Goal: Task Accomplishment & Management: Complete application form

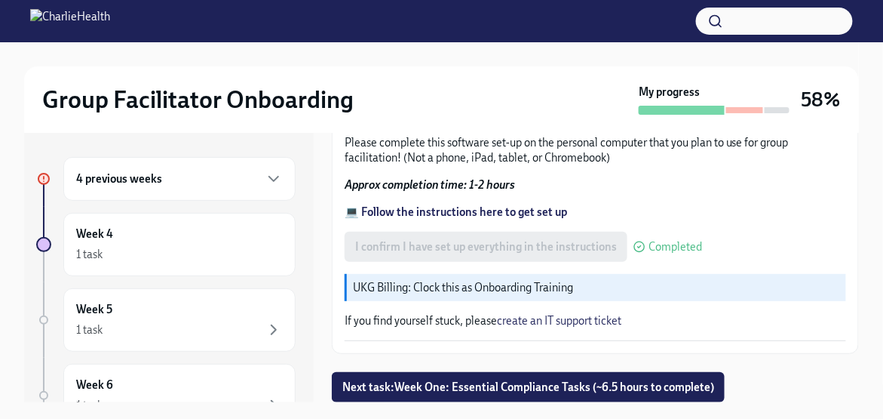
scroll to position [25, 0]
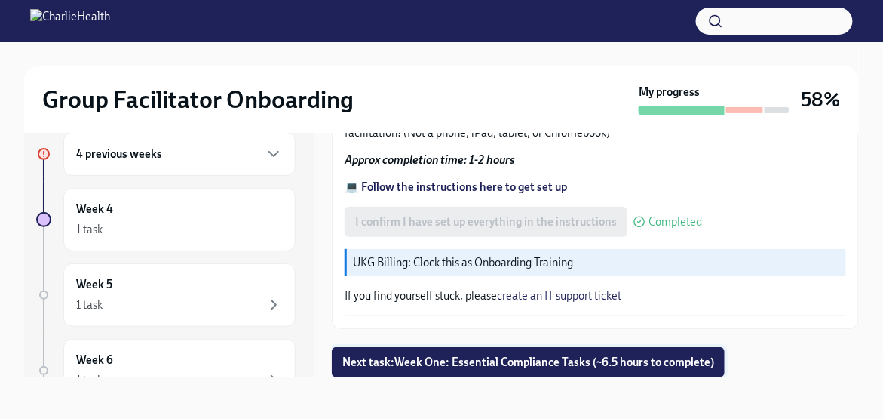
click at [513, 364] on span "Next task : Week One: Essential Compliance Tasks (~6.5 hours to complete)" at bounding box center [528, 361] width 372 height 15
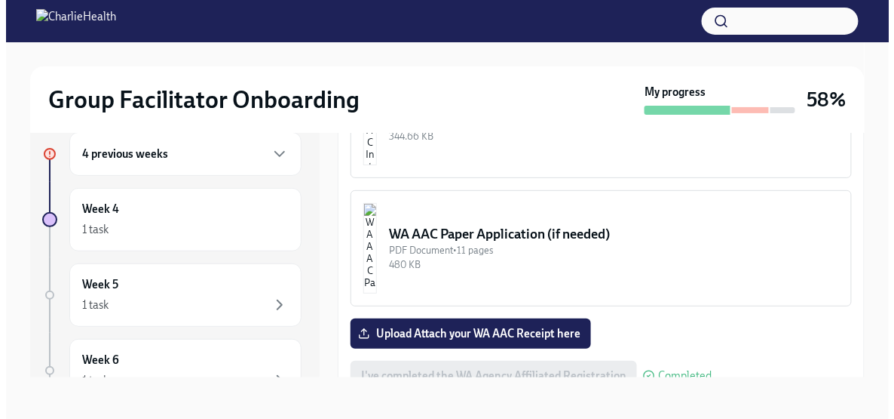
scroll to position [1358, 0]
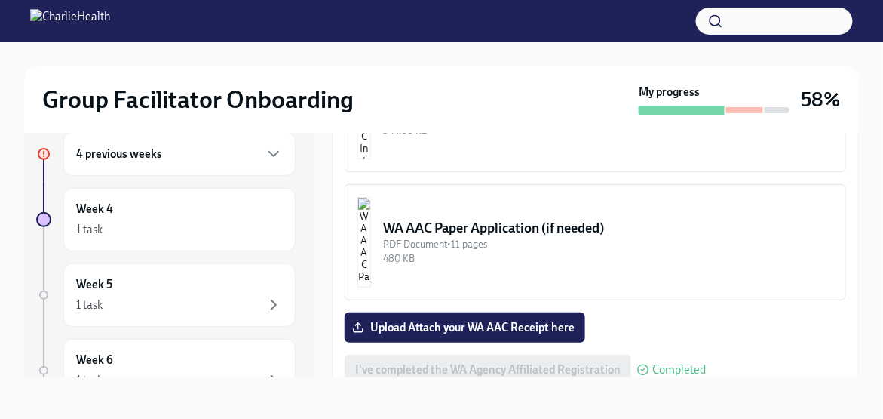
click at [439, 184] on button "WA AAC Paper Application (if needed) PDF Document • 11 pages 480 KB" at bounding box center [596, 242] width 502 height 116
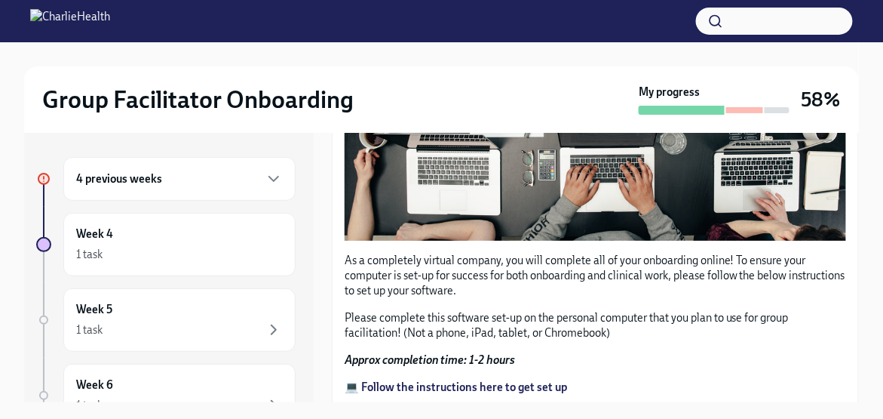
scroll to position [570, 0]
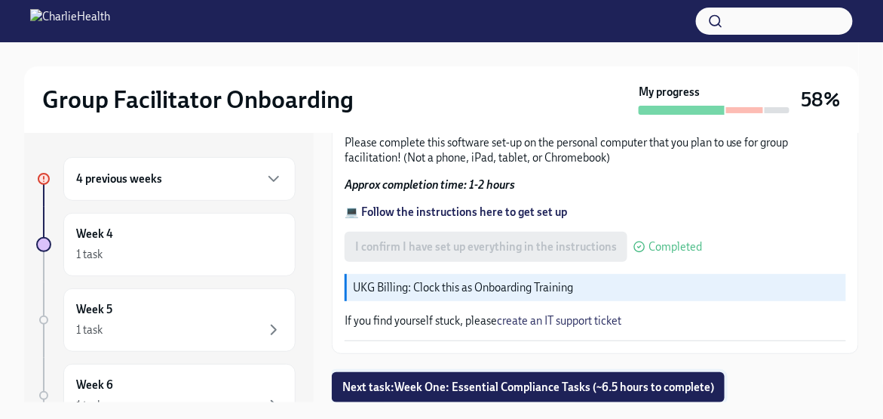
click at [555, 390] on span "Next task : Week One: Essential Compliance Tasks (~6.5 hours to complete)" at bounding box center [528, 386] width 372 height 15
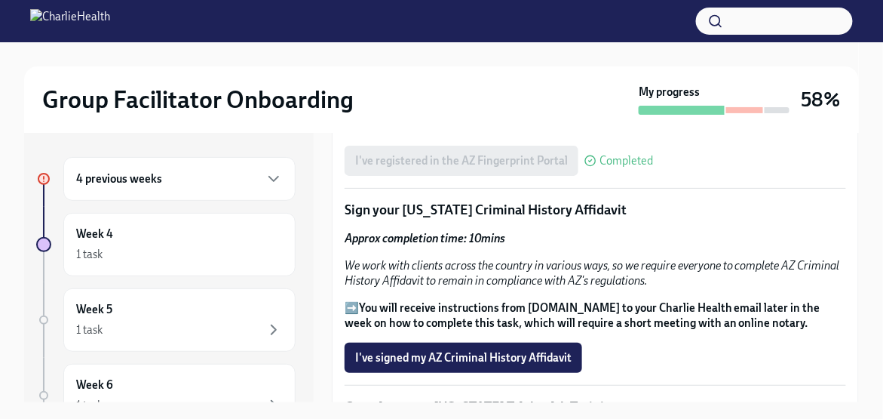
scroll to position [1810, 0]
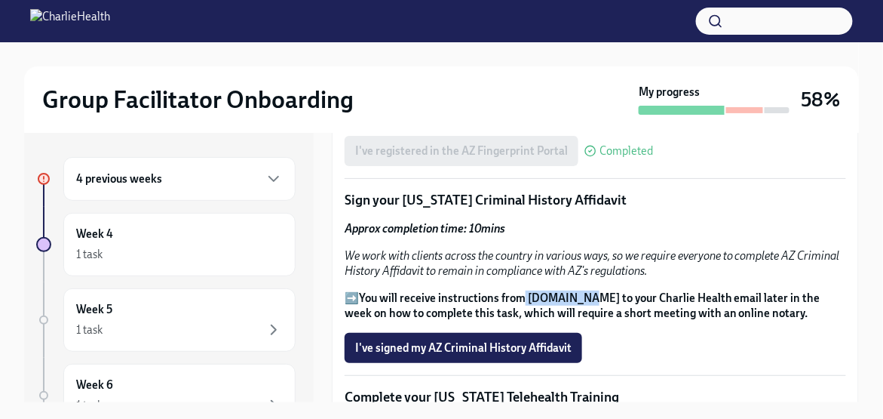
drag, startPoint x: 525, startPoint y: 227, endPoint x: 581, endPoint y: 232, distance: 56.8
click at [581, 291] on strong "You will receive instructions from [DOMAIN_NAME] to your Charlie Health email l…" at bounding box center [583, 305] width 476 height 29
copy strong "[DOMAIN_NAME]"
click at [469, 340] on span "I've signed my AZ Criminal History Affidavit" at bounding box center [463, 347] width 216 height 15
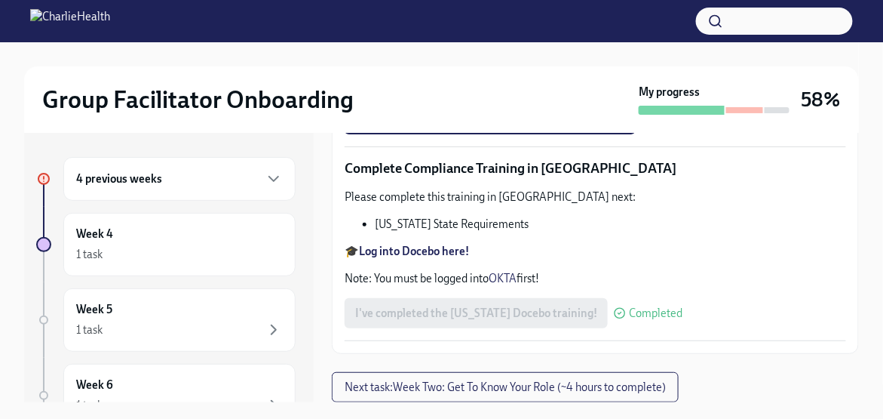
scroll to position [3087, 0]
click at [564, 127] on span "Upload [US_STATE] Mandated Reporter Certificate" at bounding box center [490, 119] width 270 height 15
click at [0, 0] on input "Upload [US_STATE] Mandated Reporter Certificate" at bounding box center [0, 0] width 0 height 0
click at [569, 134] on label "Upload [US_STATE] Mandated Reporter Certificate" at bounding box center [490, 119] width 291 height 30
click at [0, 0] on input "Upload [US_STATE] Mandated Reporter Certificate" at bounding box center [0, 0] width 0 height 0
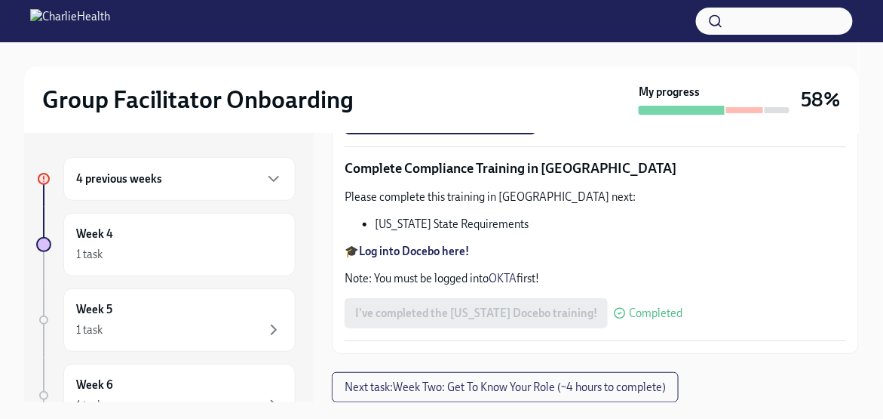
scroll to position [3238, 0]
click at [486, 385] on span "Next task : Week Two: Get To Know Your Role (~4 hours to complete)" at bounding box center [505, 386] width 321 height 15
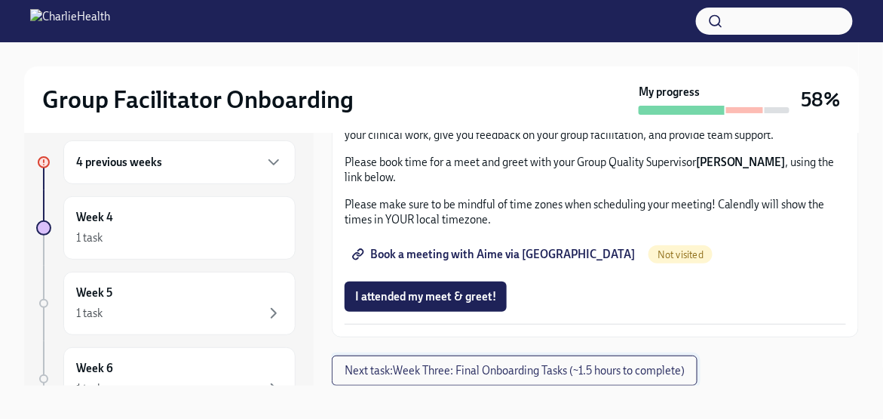
scroll to position [25, 0]
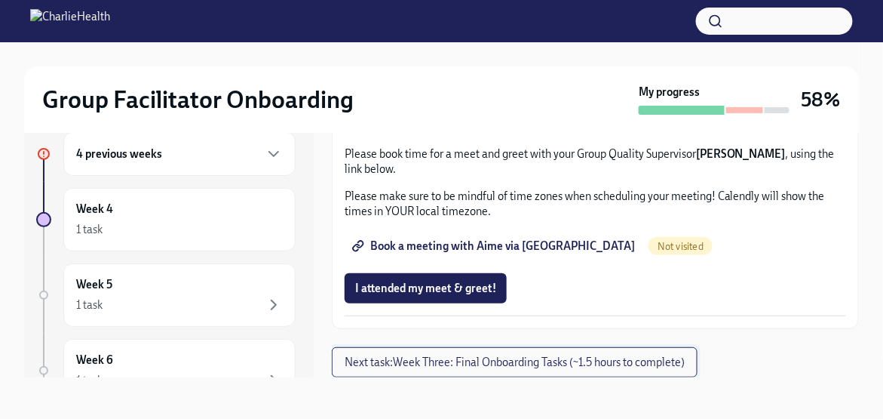
click at [526, 369] on span "Next task : Week Three: Final Onboarding Tasks (~1.5 hours to complete)" at bounding box center [515, 361] width 340 height 15
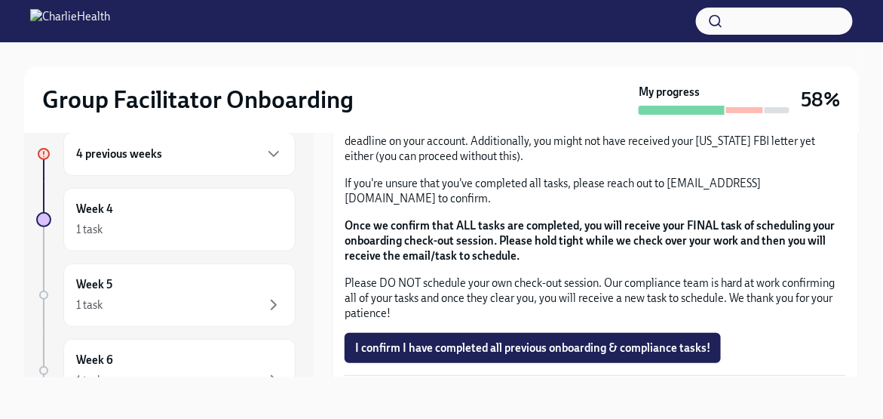
scroll to position [1318, 0]
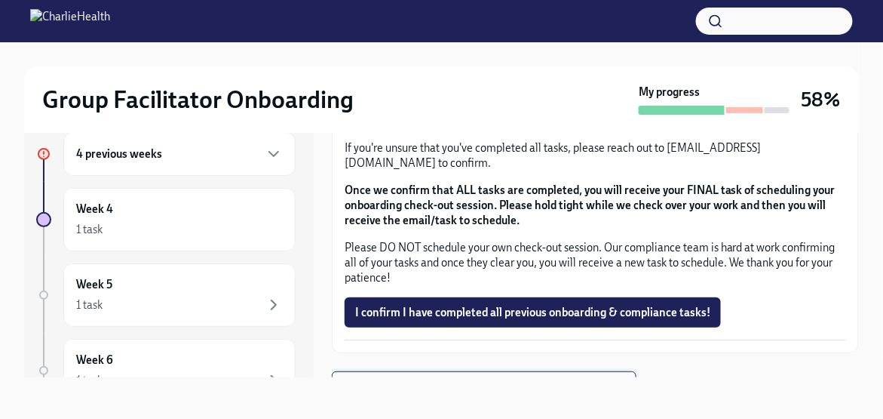
click at [480, 379] on span "Next task : Provide the FBI Clearance Letter for [US_STATE]" at bounding box center [484, 386] width 279 height 15
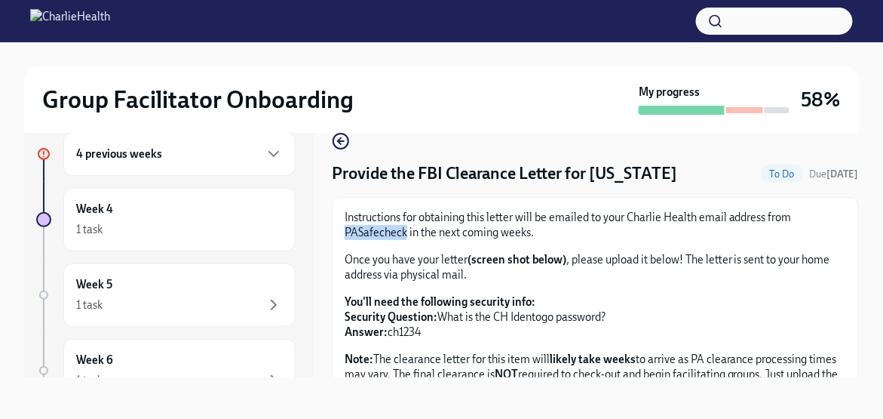
drag, startPoint x: 339, startPoint y: 232, endPoint x: 405, endPoint y: 234, distance: 65.6
click at [405, 234] on div "Instructions for obtaining this letter will be emailed to your Charlie Health e…" at bounding box center [595, 400] width 527 height 407
copy p "PASafecheck"
click at [265, 156] on icon "button" at bounding box center [274, 154] width 18 height 18
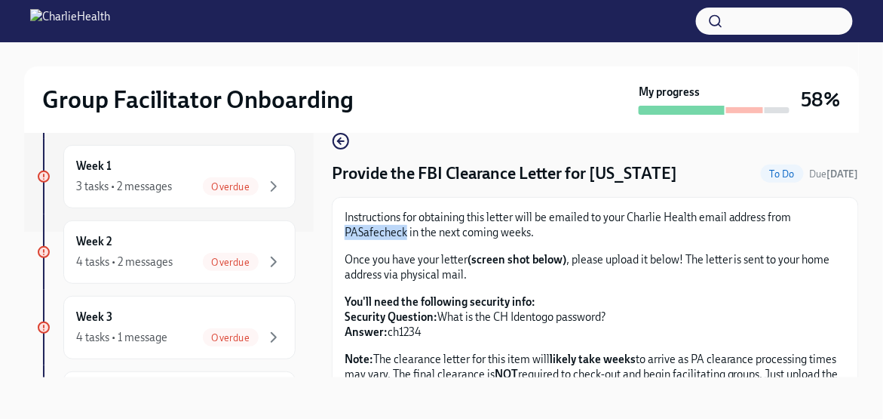
scroll to position [151, 0]
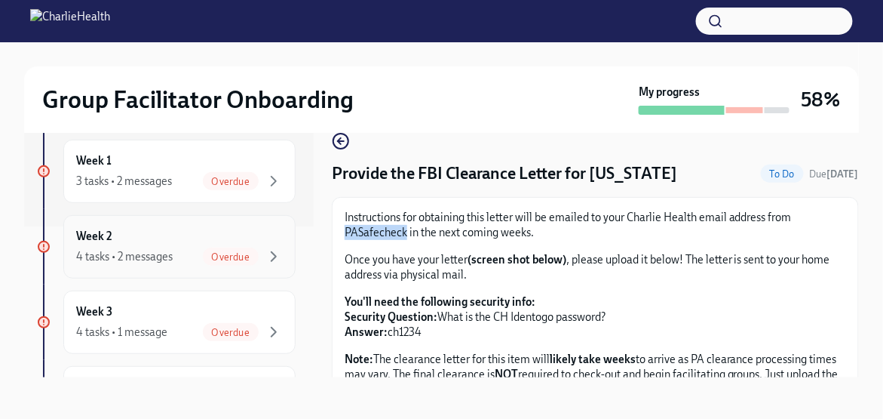
click at [215, 256] on span "Overdue" at bounding box center [231, 256] width 56 height 11
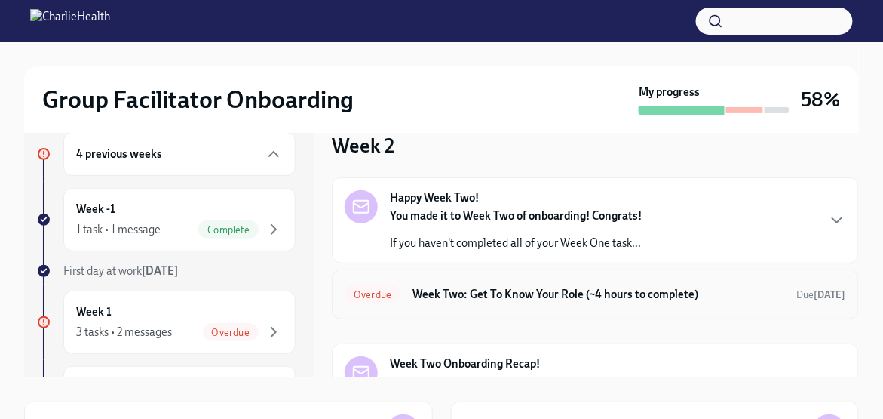
click at [588, 286] on h6 "Week Two: Get To Know Your Role (~4 hours to complete)" at bounding box center [599, 294] width 373 height 17
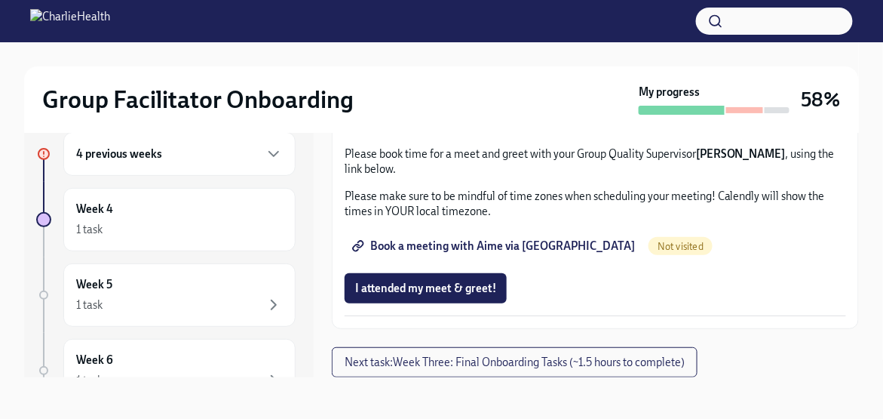
scroll to position [1518, 0]
click at [249, 148] on div "4 previous weeks" at bounding box center [179, 154] width 207 height 18
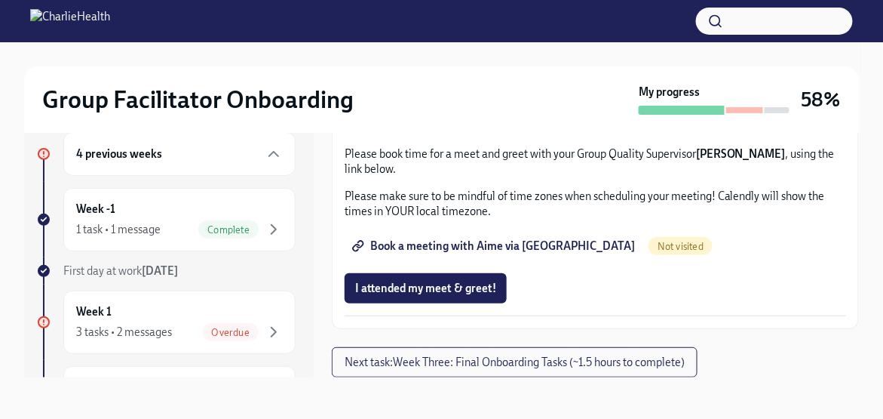
scroll to position [151, 0]
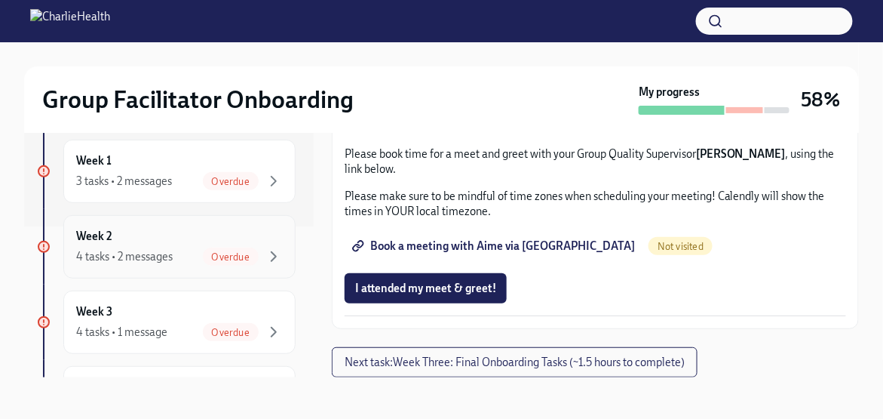
click at [222, 256] on span "Overdue" at bounding box center [231, 256] width 56 height 11
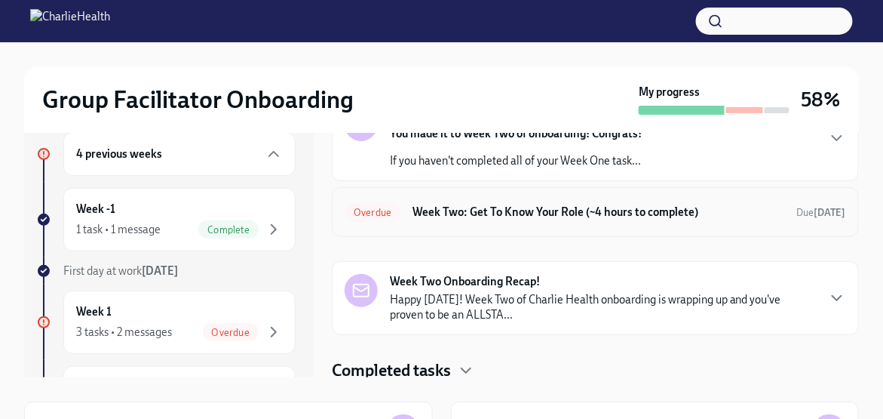
scroll to position [84, 0]
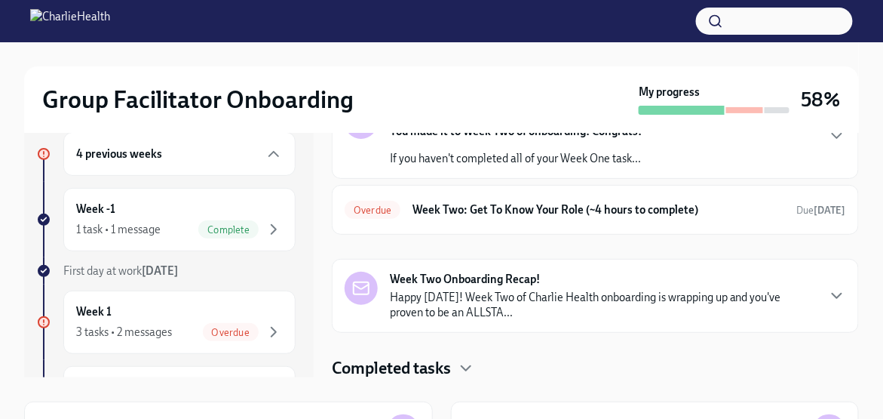
click at [443, 364] on h4 "Completed tasks" at bounding box center [391, 368] width 119 height 23
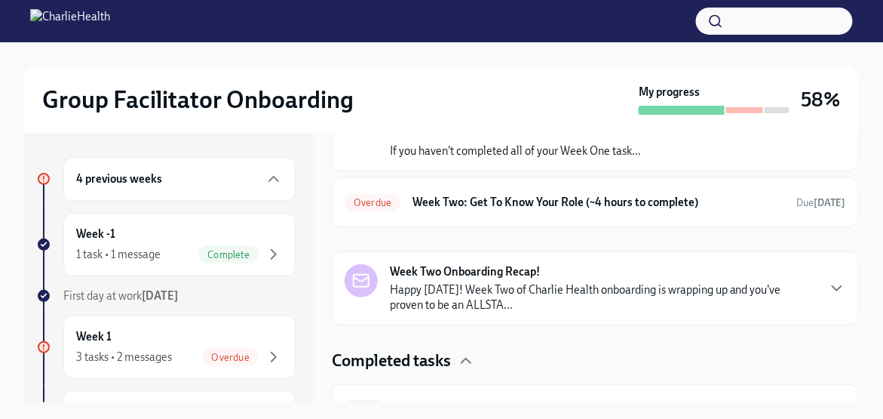
scroll to position [41, 0]
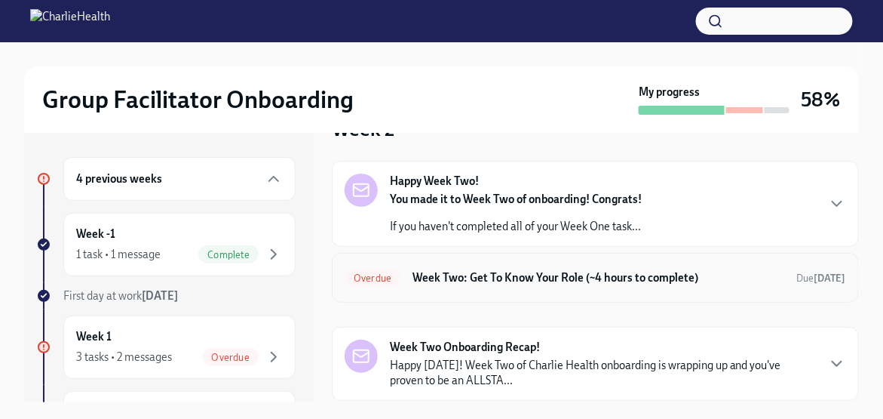
click at [554, 279] on h6 "Week Two: Get To Know Your Role (~4 hours to complete)" at bounding box center [599, 277] width 373 height 17
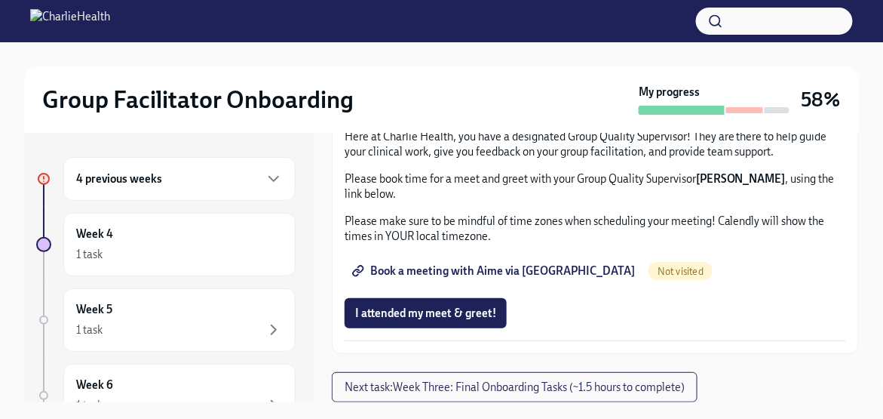
scroll to position [1518, 0]
click at [265, 179] on icon "button" at bounding box center [274, 179] width 18 height 18
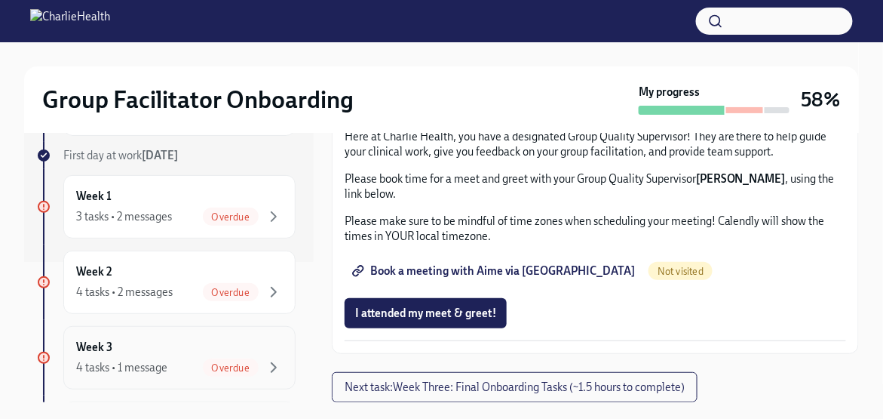
scroll to position [151, 0]
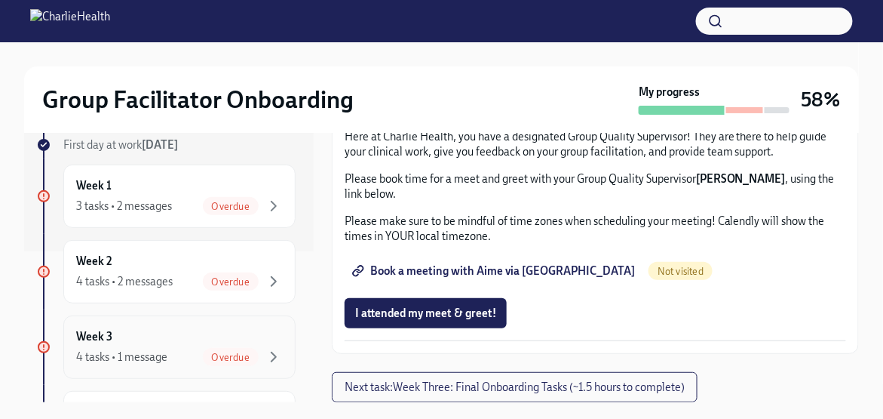
click at [241, 348] on div "Overdue" at bounding box center [231, 357] width 56 height 18
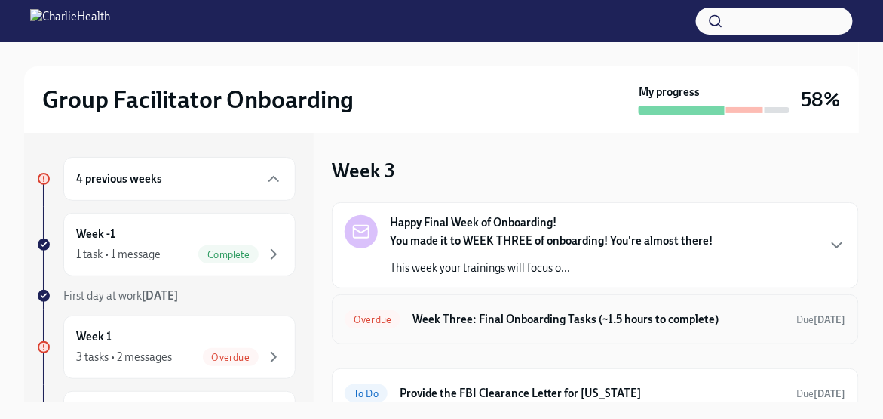
click at [398, 321] on span "Overdue" at bounding box center [373, 319] width 56 height 11
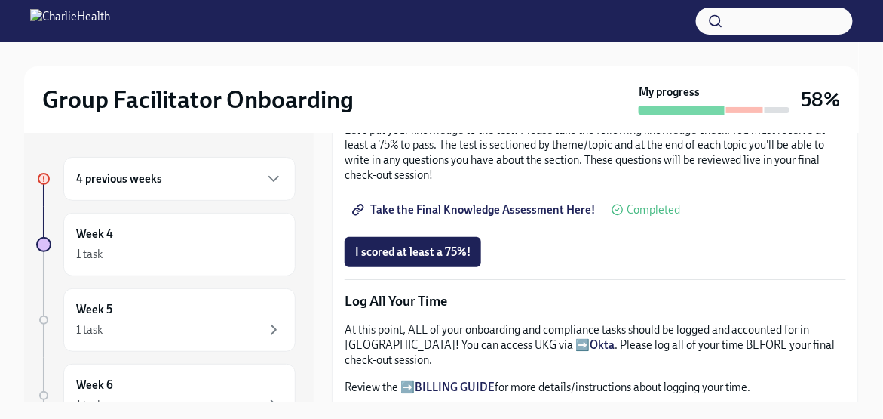
scroll to position [830, 0]
